Goal: Transaction & Acquisition: Purchase product/service

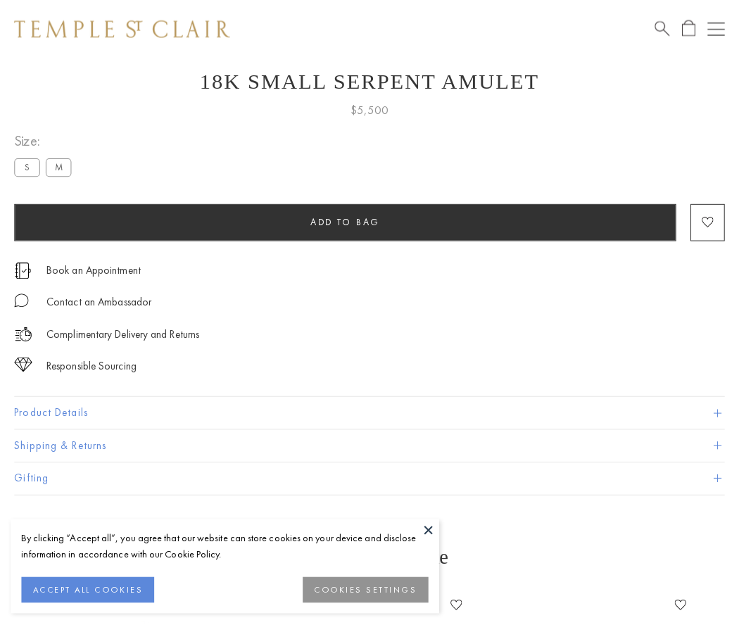
scroll to position [56, 0]
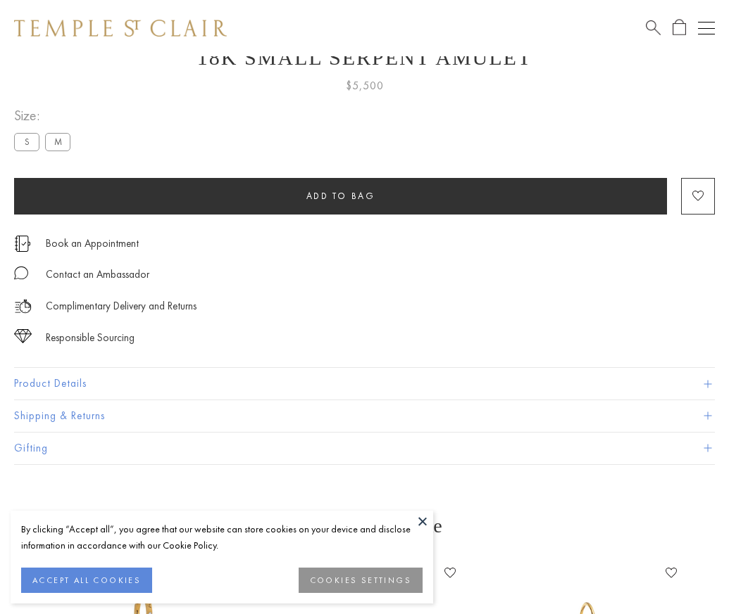
click at [340, 196] on span "Add to bag" at bounding box center [340, 196] width 69 height 12
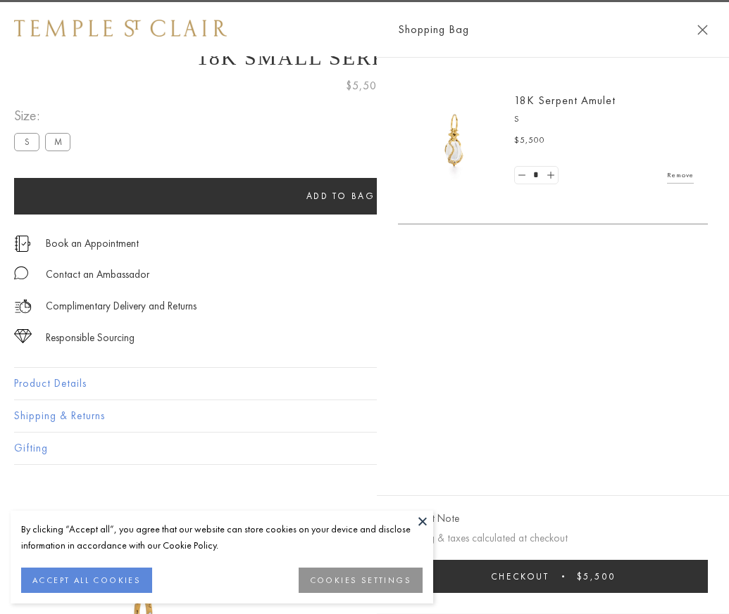
click at [513, 587] on button "Checkout $5,500" at bounding box center [553, 576] width 310 height 33
